Goal: Navigation & Orientation: Find specific page/section

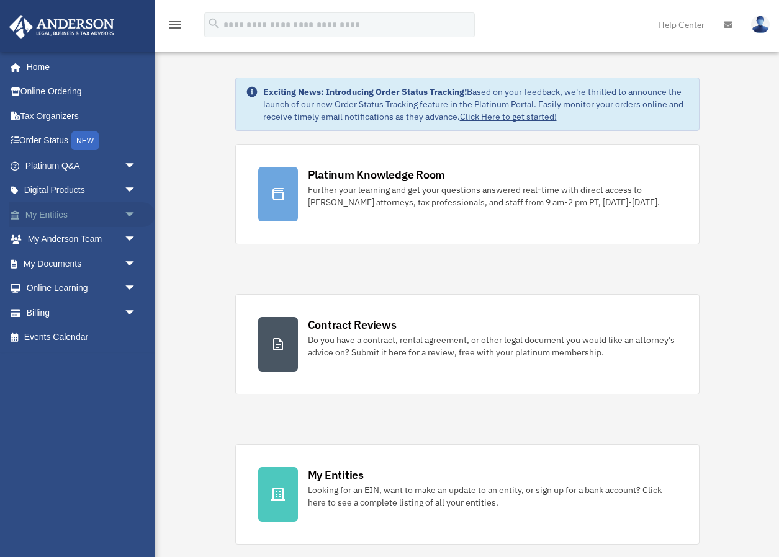
click at [130, 218] on span "arrow_drop_down" at bounding box center [136, 214] width 25 height 25
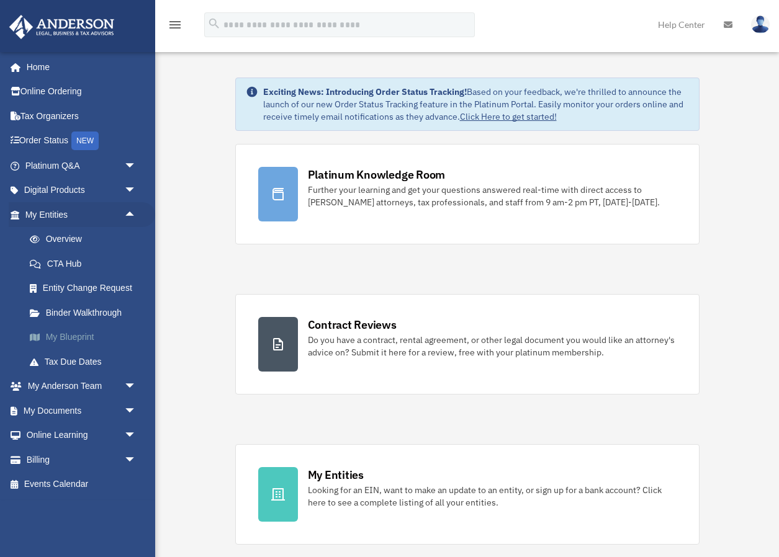
click at [83, 336] on link "My Blueprint" at bounding box center [86, 337] width 138 height 25
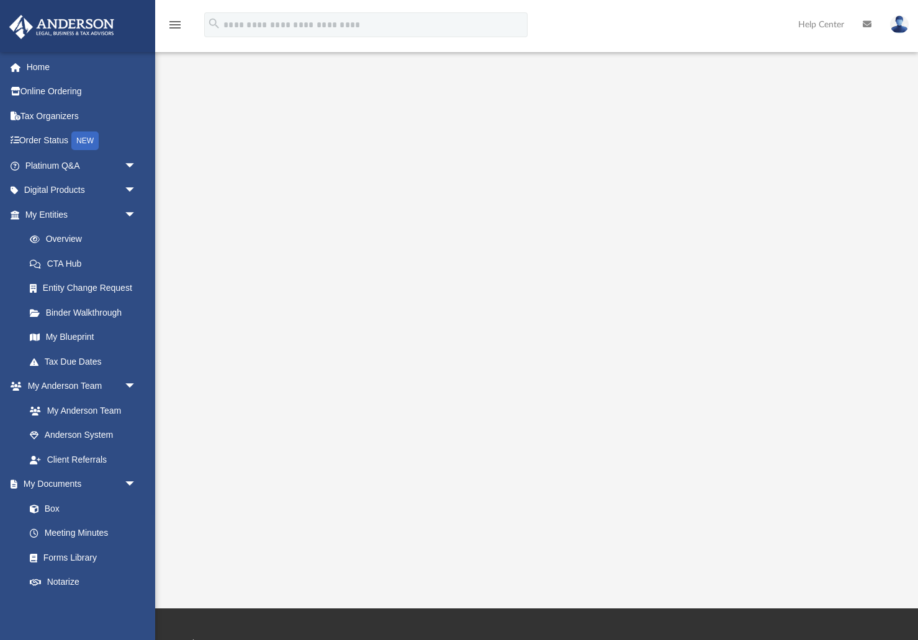
click at [648, 557] on div "App [EMAIL_ADDRESS][DOMAIN_NAME] Sign Out [EMAIL_ADDRESS][DOMAIN_NAME] Home Onl…" at bounding box center [459, 304] width 918 height 609
click at [778, 84] on div at bounding box center [536, 324] width 763 height 496
